Goal: Task Accomplishment & Management: Use online tool/utility

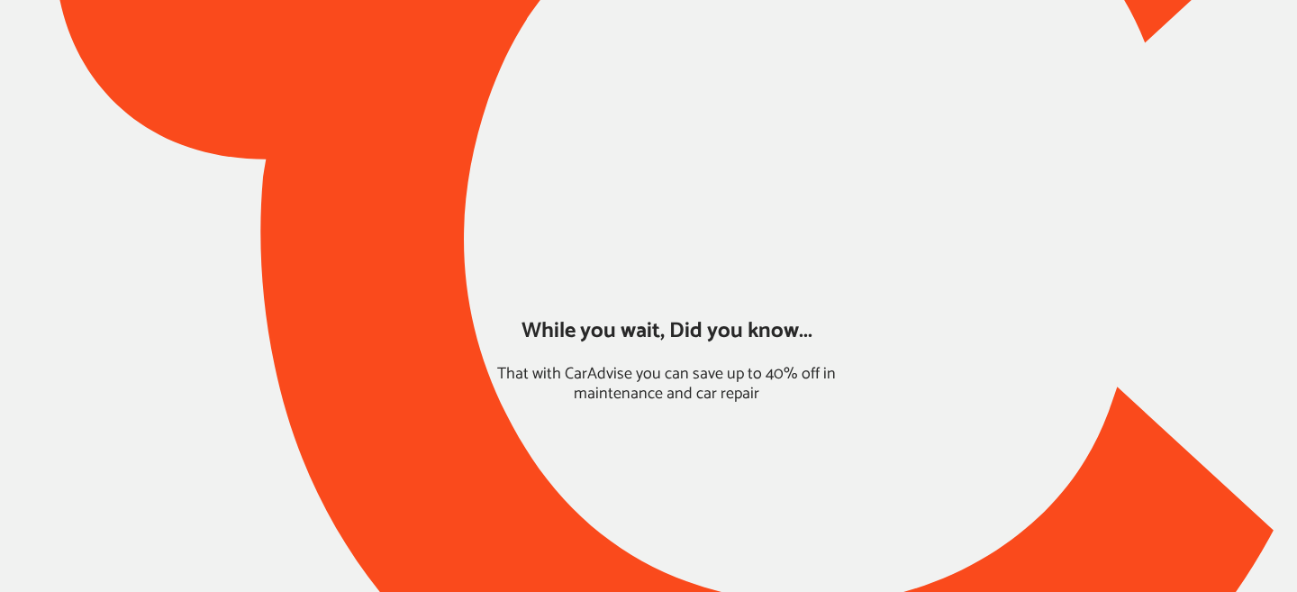
type input "*****"
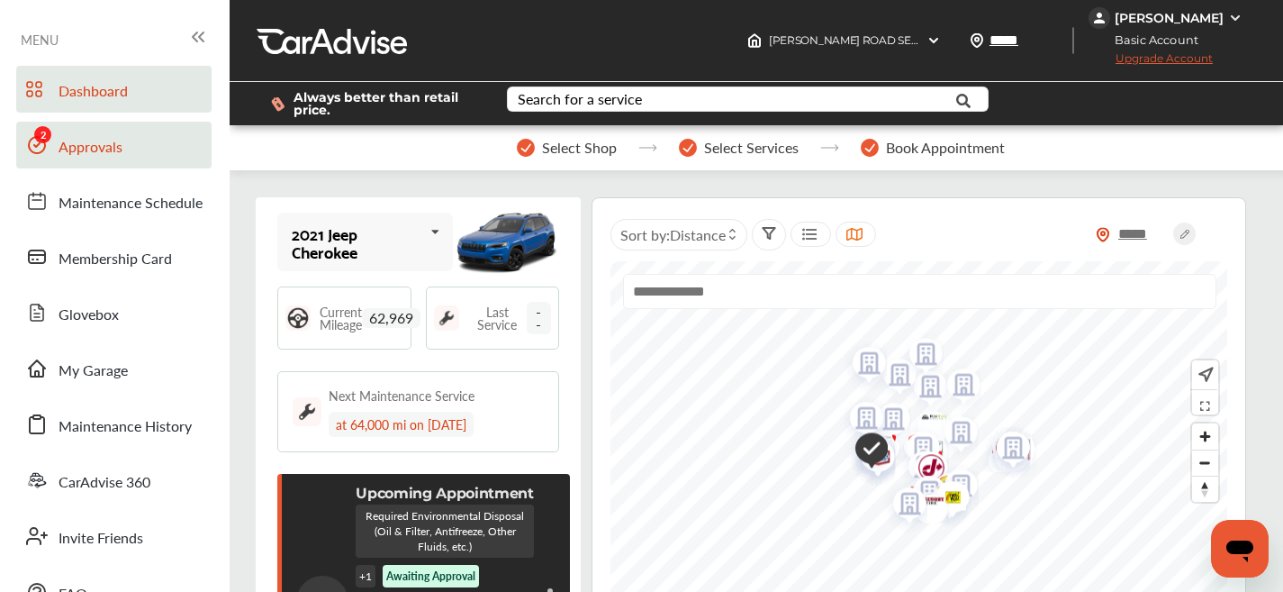
click at [72, 155] on span "Approvals" at bounding box center [91, 147] width 64 height 23
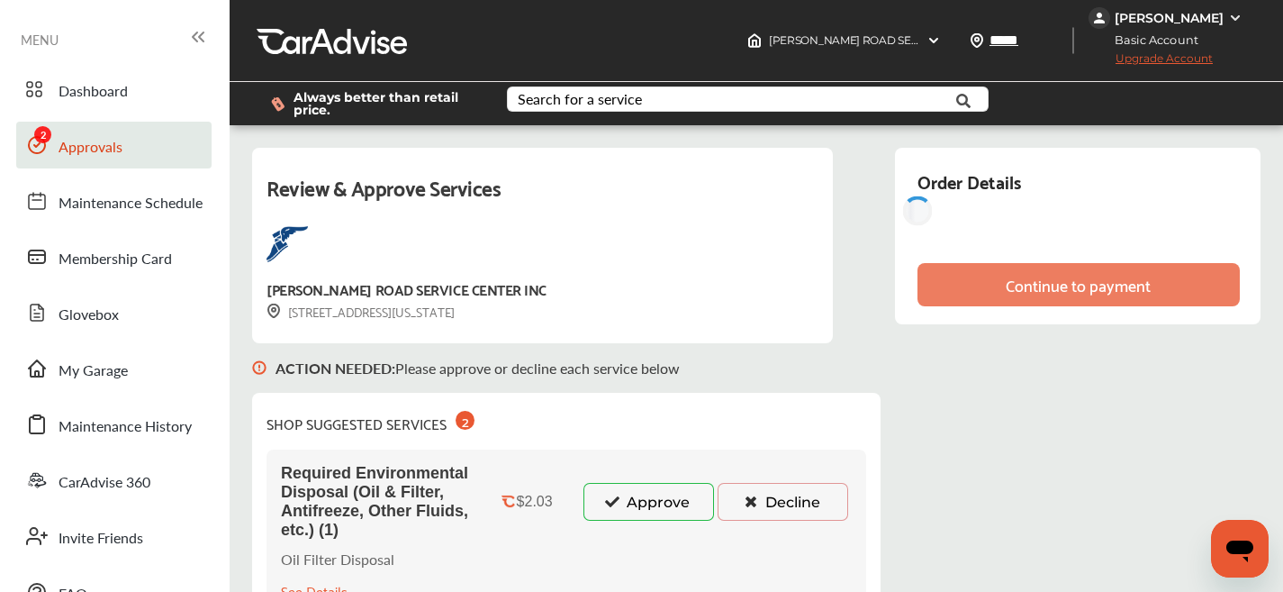
click at [604, 499] on icon at bounding box center [612, 500] width 17 height 13
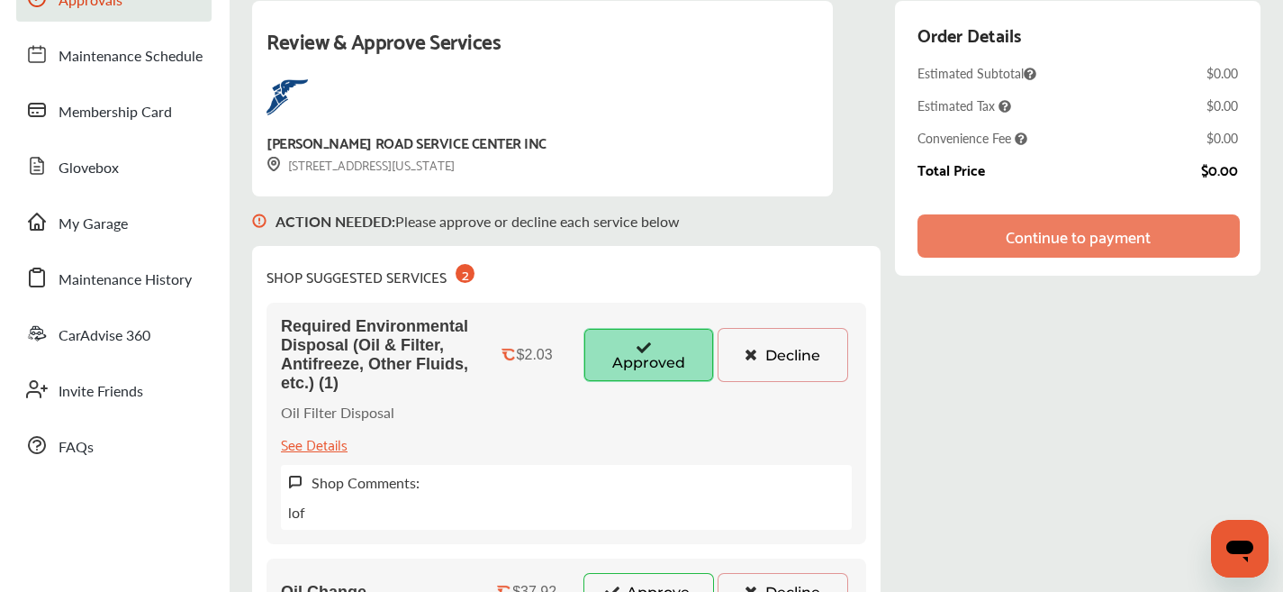
scroll to position [244, 0]
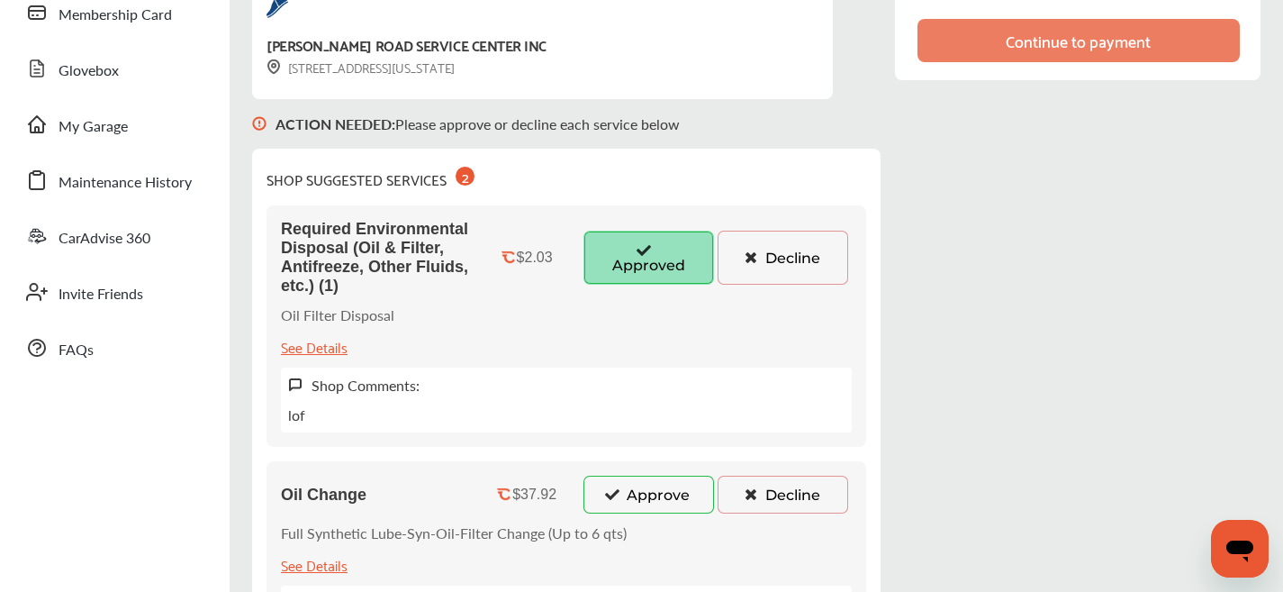
click at [622, 499] on button "Approve" at bounding box center [649, 494] width 131 height 38
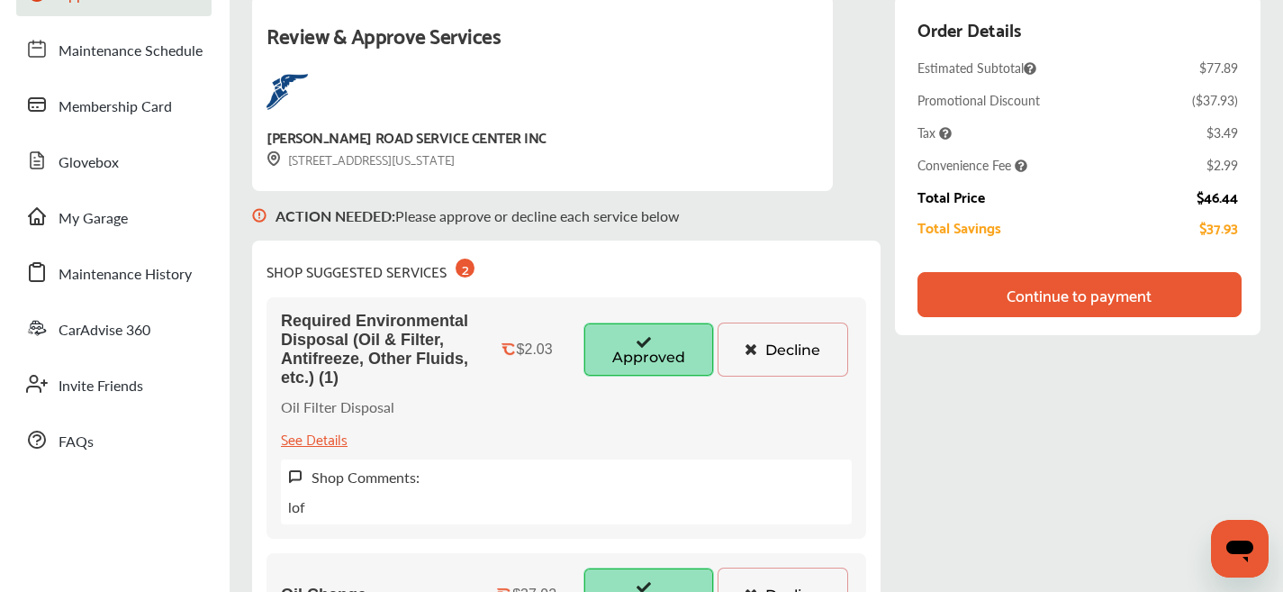
scroll to position [0, 0]
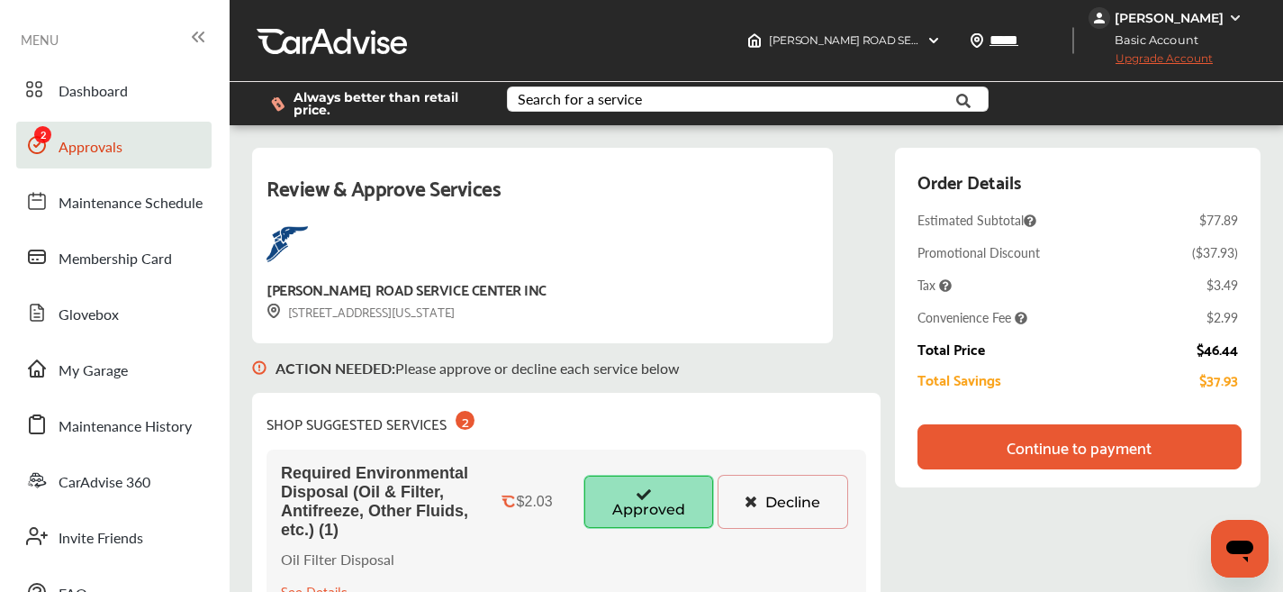
click at [1065, 442] on div "Continue to payment" at bounding box center [1079, 447] width 145 height 18
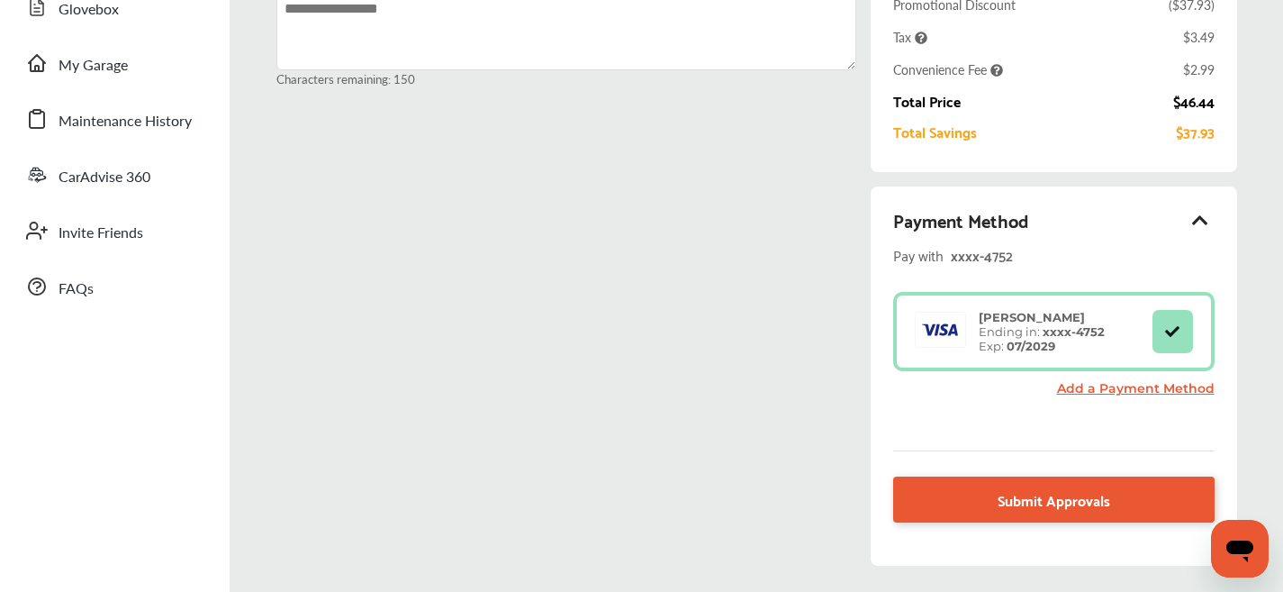
scroll to position [421, 0]
